Goal: Information Seeking & Learning: Learn about a topic

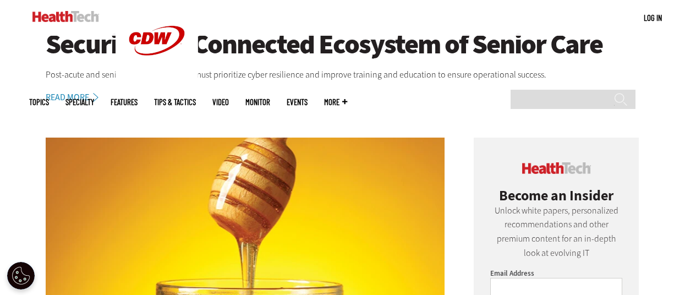
scroll to position [272, 0]
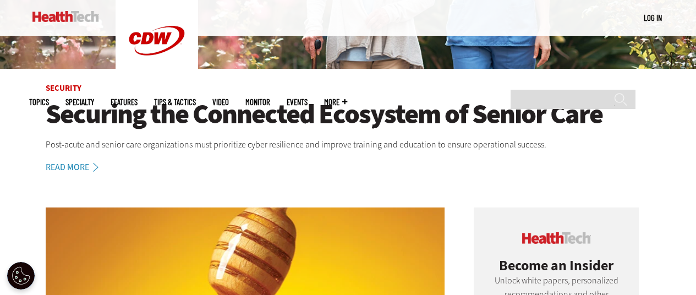
click at [239, 118] on h1 "Securing the Connected Ecosystem of Senior Care" at bounding box center [349, 114] width 606 height 30
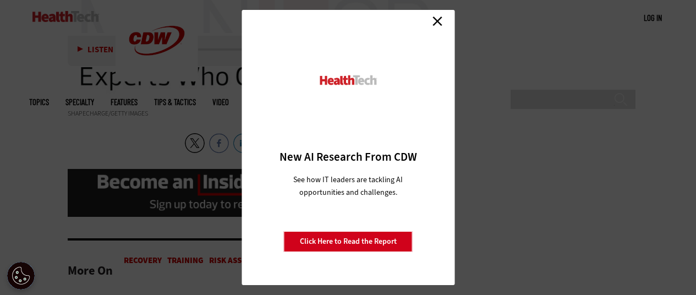
scroll to position [1872, 0]
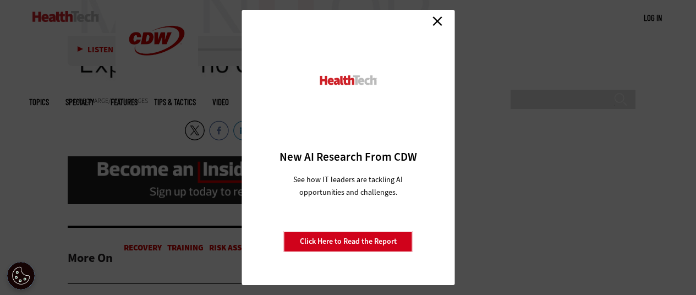
drag, startPoint x: 439, startPoint y: 17, endPoint x: 438, endPoint y: 30, distance: 13.8
click at [439, 17] on link "Close" at bounding box center [437, 21] width 17 height 17
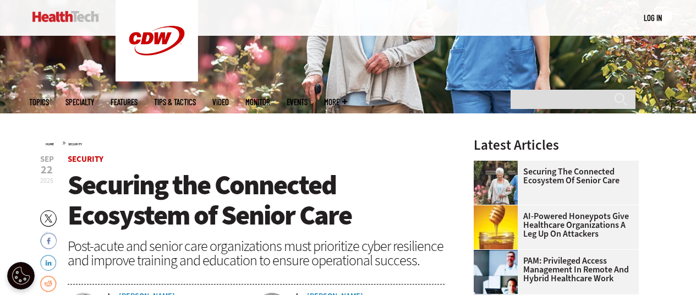
scroll to position [165, 0]
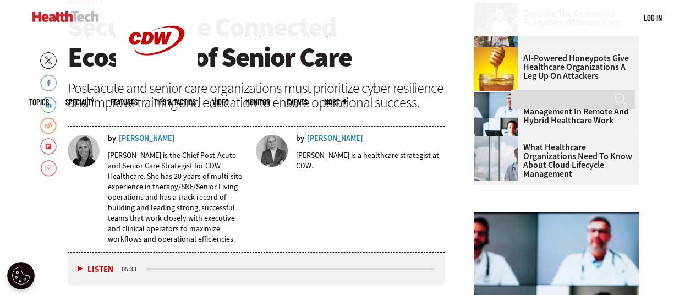
scroll to position [383, 0]
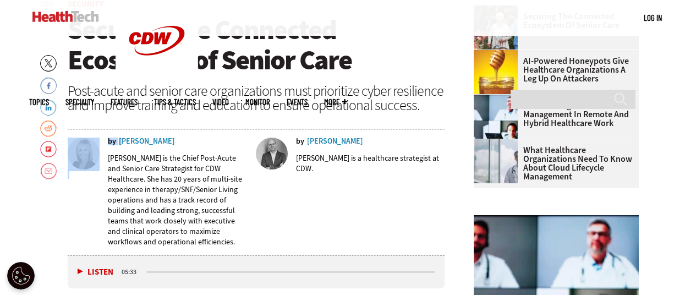
drag, startPoint x: 162, startPoint y: 137, endPoint x: 121, endPoint y: 139, distance: 41.4
click at [121, 139] on div "by Liz Cramer Liz Cramer is the Chief Post-Acute and Senior Care Strategist for…" at bounding box center [257, 193] width 378 height 124
drag, startPoint x: 0, startPoint y: 217, endPoint x: 43, endPoint y: 197, distance: 47.8
drag, startPoint x: 117, startPoint y: 141, endPoint x: 154, endPoint y: 139, distance: 37.5
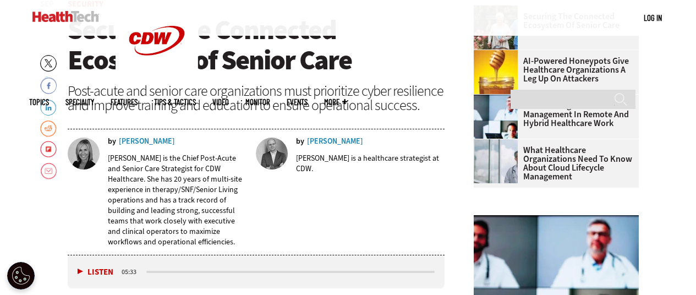
click at [154, 139] on div "by Liz Cramer" at bounding box center [178, 142] width 141 height 8
drag, startPoint x: 108, startPoint y: 156, endPoint x: 141, endPoint y: 156, distance: 32.5
click at [141, 156] on p "[PERSON_NAME] is the Chief Post-Acute and Senior Care Strategist for CDW Health…" at bounding box center [178, 200] width 141 height 94
copy p "[PERSON_NAME]"
drag, startPoint x: 298, startPoint y: 158, endPoint x: 327, endPoint y: 167, distance: 30.5
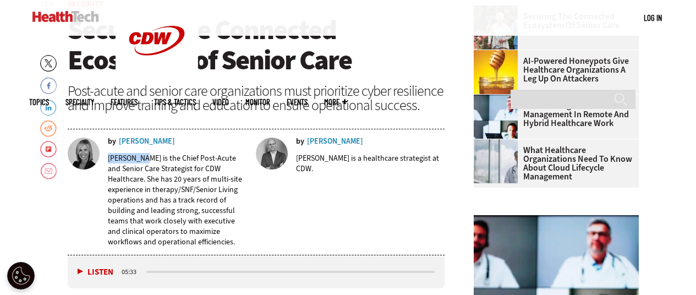
click at [327, 167] on p "[PERSON_NAME] is a healthcare strategist at CDW." at bounding box center [370, 163] width 149 height 21
copy p "[PERSON_NAME] is a healthcare strategist at CDW."
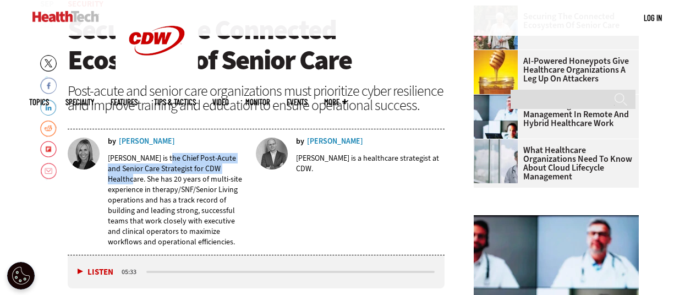
drag, startPoint x: 162, startPoint y: 157, endPoint x: 239, endPoint y: 166, distance: 78.1
click at [239, 166] on p "[PERSON_NAME] is the Chief Post-Acute and Senior Care Strategist for CDW Health…" at bounding box center [178, 200] width 141 height 94
copy p "Chief Post-Acute and Senior Care Strategist for CDW Healthcare"
